Goal: Find specific page/section

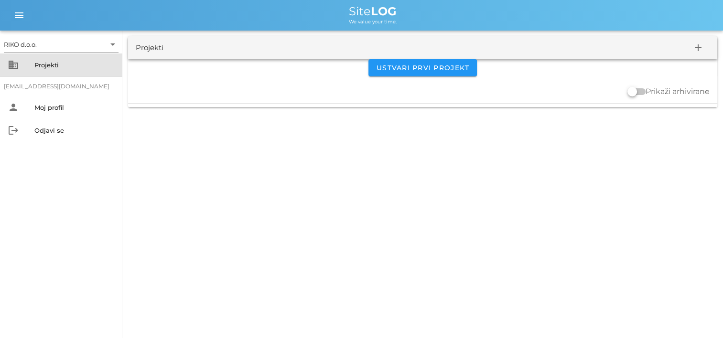
click at [67, 71] on div "Projekti" at bounding box center [74, 64] width 80 height 15
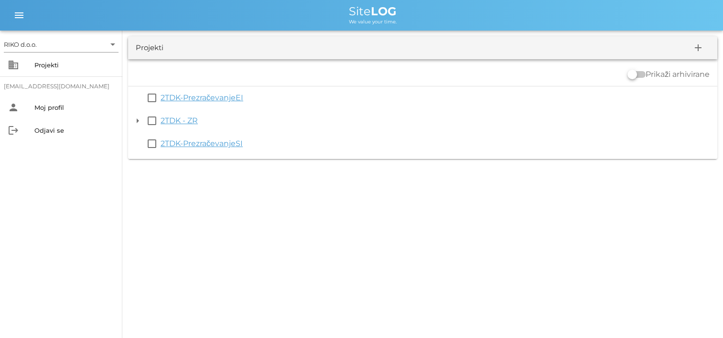
click at [225, 97] on link "2TDK-PrezračevanjeEI" at bounding box center [202, 97] width 83 height 9
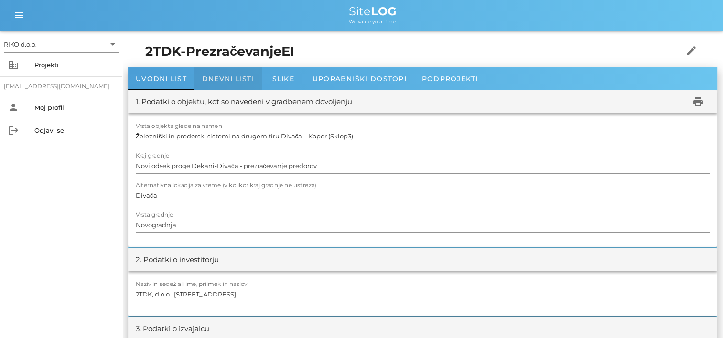
click at [227, 82] on span "Dnevni listi" at bounding box center [228, 79] width 52 height 9
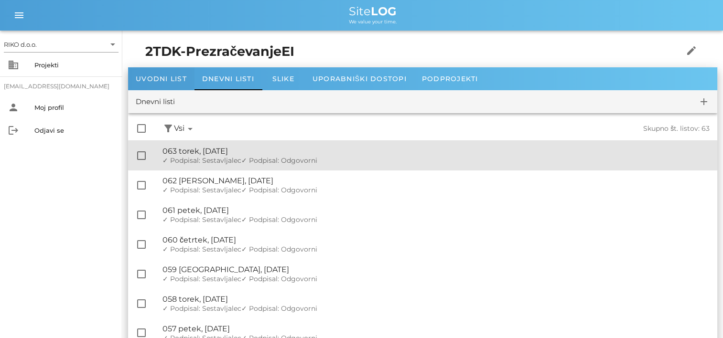
drag, startPoint x: 248, startPoint y: 155, endPoint x: 163, endPoint y: 79, distance: 114.4
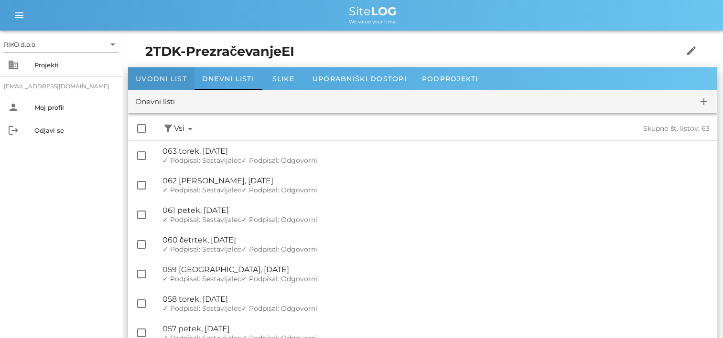
click at [163, 78] on span "Uvodni list" at bounding box center [161, 79] width 51 height 9
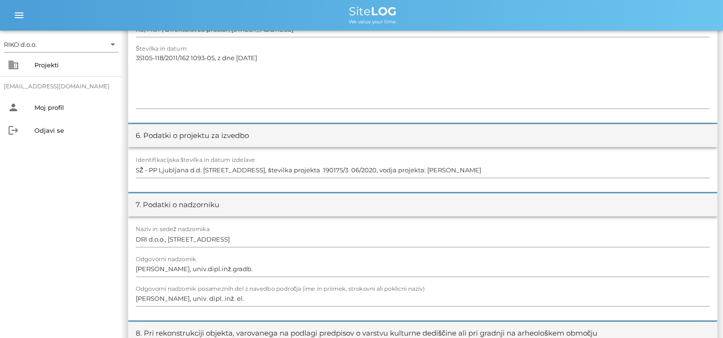
scroll to position [478, 0]
